Goal: Find specific page/section: Find specific page/section

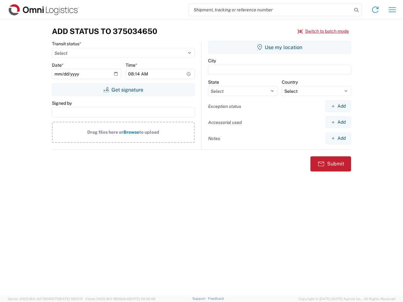
click at [270, 10] on input "search" at bounding box center [270, 10] width 163 height 12
click at [356, 10] on icon at bounding box center [356, 10] width 9 height 9
click at [375, 10] on icon at bounding box center [375, 10] width 10 height 10
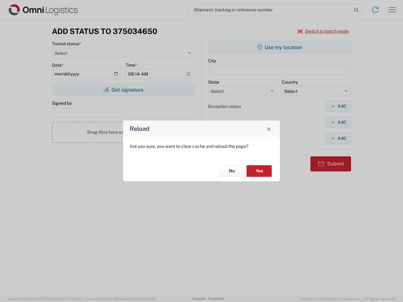
click at [323, 31] on div "Reload Are you sure, you want to clear cache and reload the page? No Yes" at bounding box center [201, 151] width 403 height 302
click at [123, 90] on div "Reload Are you sure, you want to clear cache and reload the page? No Yes" at bounding box center [201, 151] width 403 height 302
click at [279, 47] on div "Reload Are you sure, you want to clear cache and reload the page? No Yes" at bounding box center [201, 151] width 403 height 302
click at [338, 106] on div "Reload Are you sure, you want to clear cache and reload the page? No Yes" at bounding box center [201, 151] width 403 height 302
click at [338, 122] on div "Reload Are you sure, you want to clear cache and reload the page? No Yes" at bounding box center [201, 151] width 403 height 302
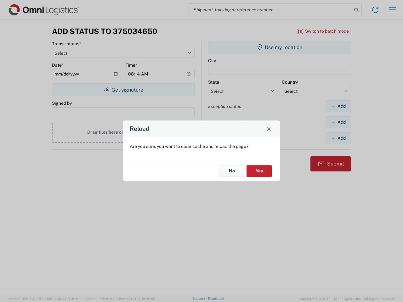
click at [338, 138] on div "Reload Are you sure, you want to clear cache and reload the page? No Yes" at bounding box center [201, 151] width 403 height 302
